Goal: Find specific page/section: Find specific page/section

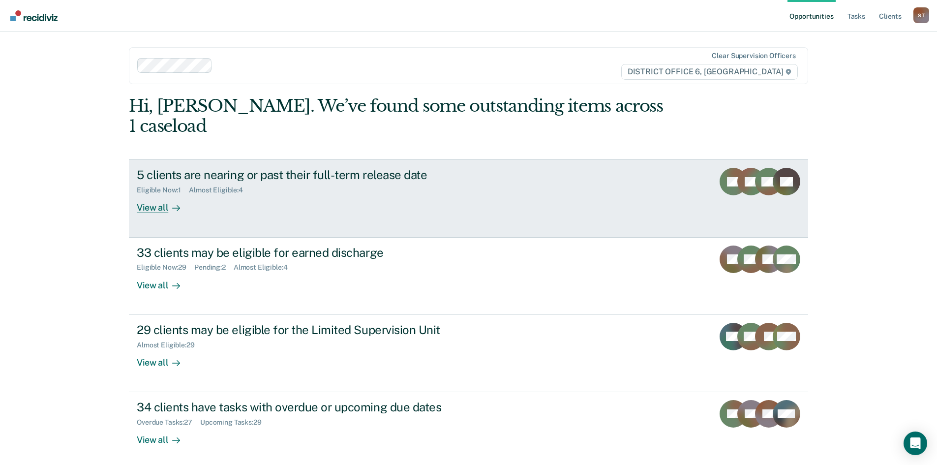
click at [145, 194] on div "View all" at bounding box center [164, 203] width 55 height 19
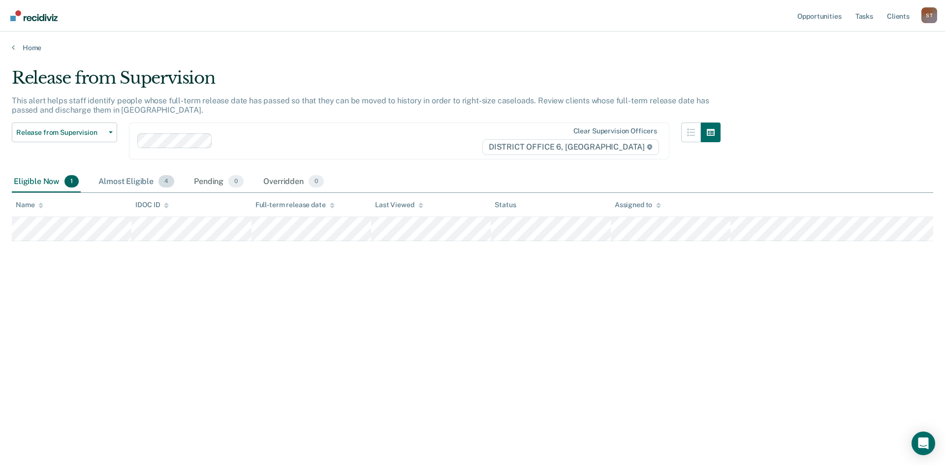
click at [148, 183] on div "Almost Eligible 4" at bounding box center [136, 182] width 80 height 22
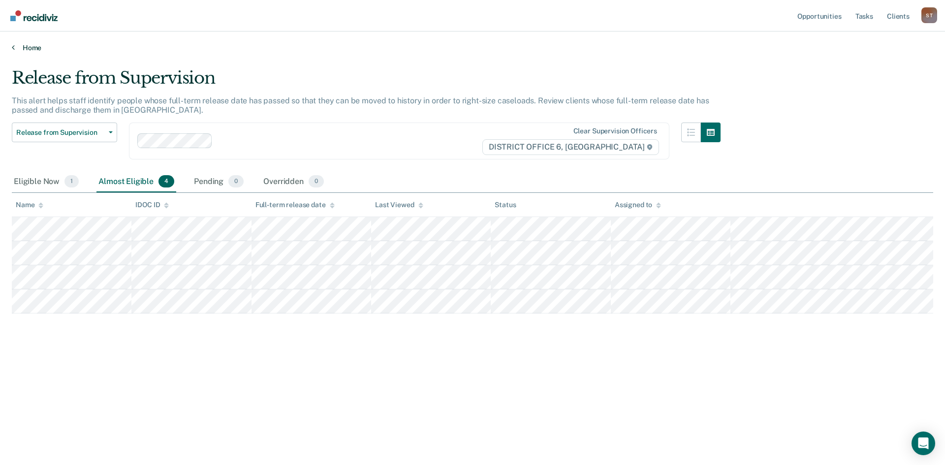
click at [13, 45] on icon at bounding box center [13, 47] width 3 height 8
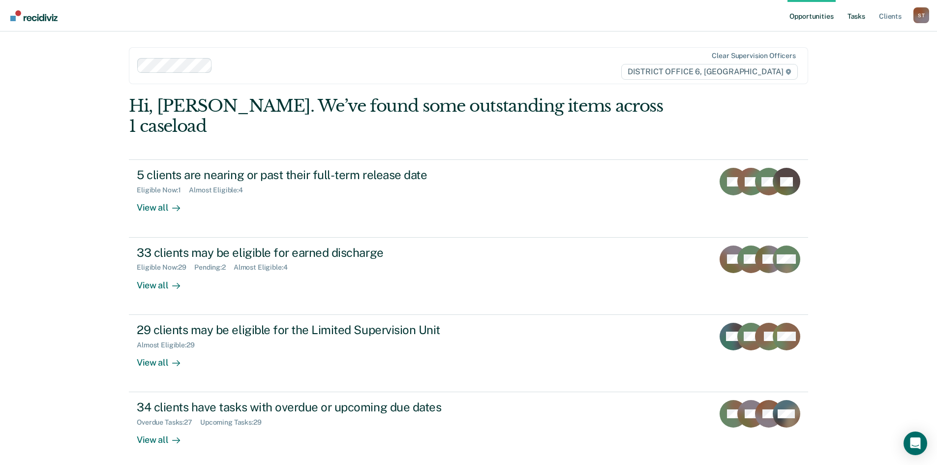
click at [854, 13] on link "Tasks" at bounding box center [857, 15] width 22 height 31
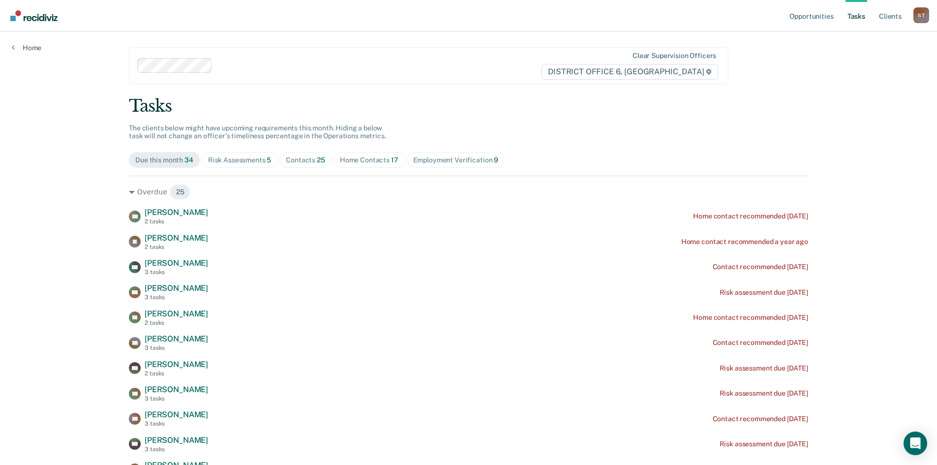
click at [355, 154] on span "Home Contacts 17" at bounding box center [369, 160] width 71 height 16
